Goal: Information Seeking & Learning: Find specific page/section

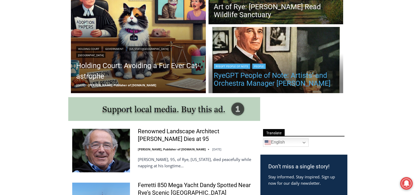
scroll to position [158, 0]
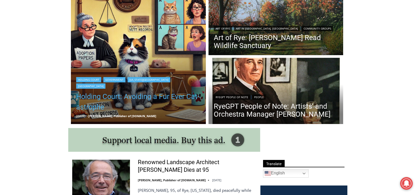
click at [144, 95] on link "Holding Court: Avoiding a Fur Ever Cat-astrophe" at bounding box center [138, 101] width 125 height 21
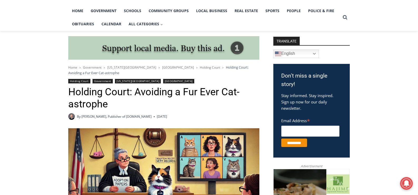
scroll to position [42, 0]
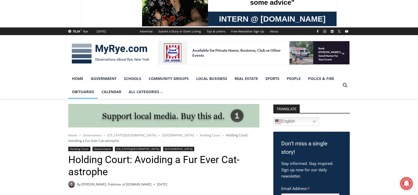
click at [83, 91] on link "Obituaries" at bounding box center [83, 91] width 30 height 13
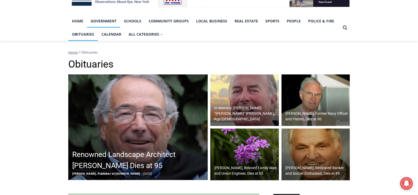
scroll to position [105, 0]
